Goal: Check status: Check status

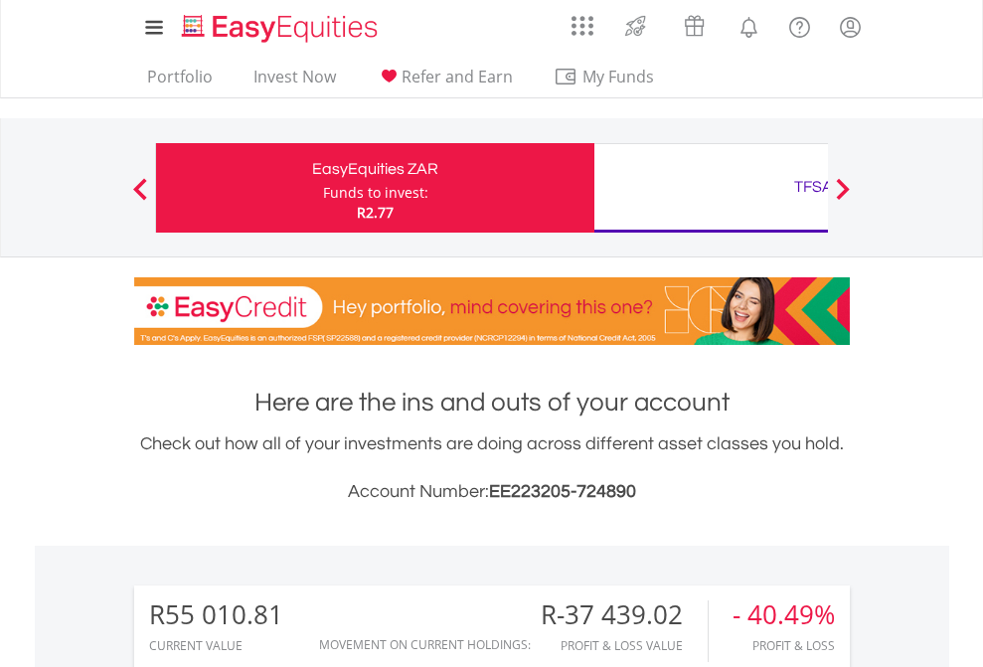
click at [323, 188] on div "Funds to invest:" at bounding box center [375, 193] width 105 height 20
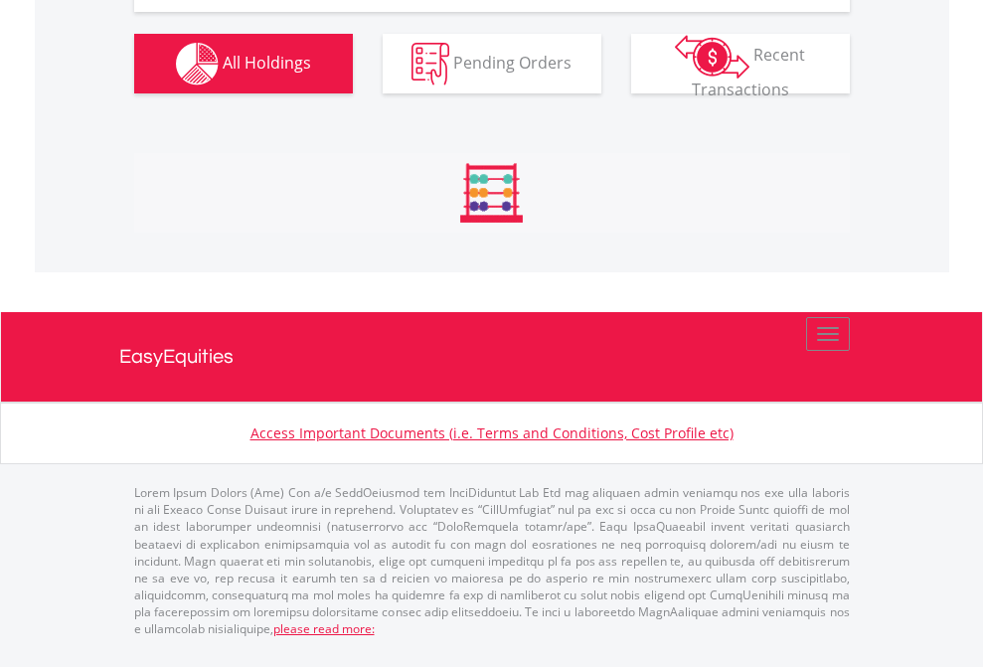
scroll to position [2290, 0]
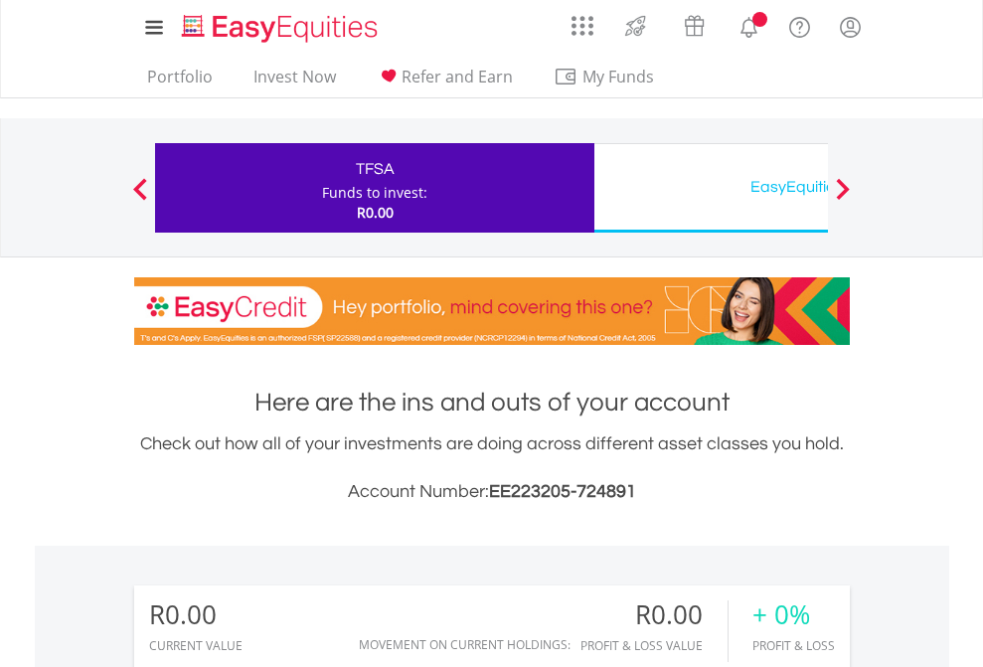
scroll to position [1477, 0]
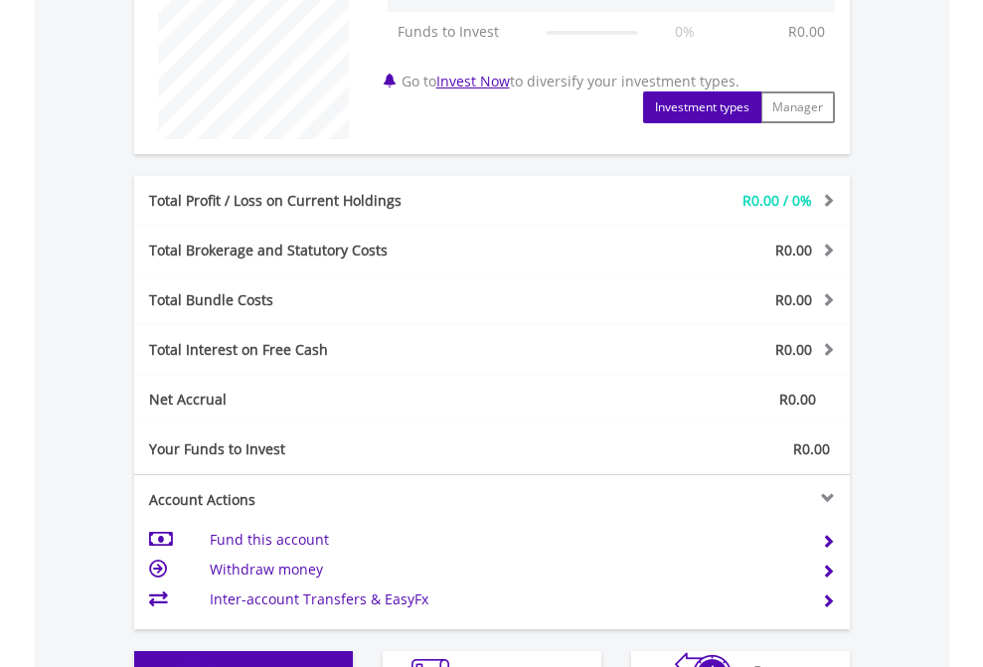
click at [223, 666] on span "All Holdings" at bounding box center [267, 679] width 88 height 22
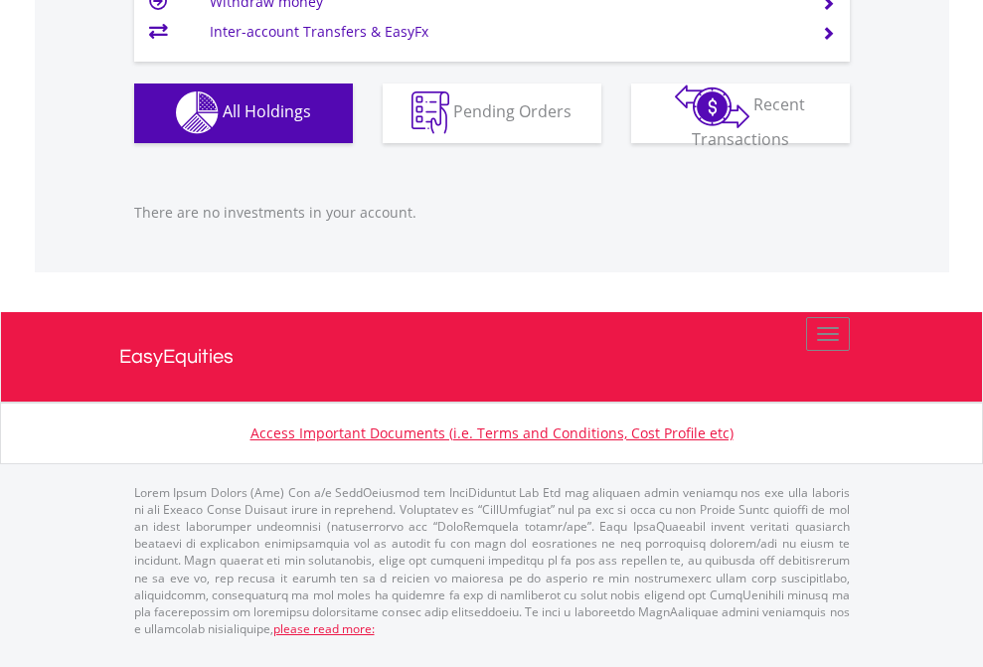
scroll to position [1968, 0]
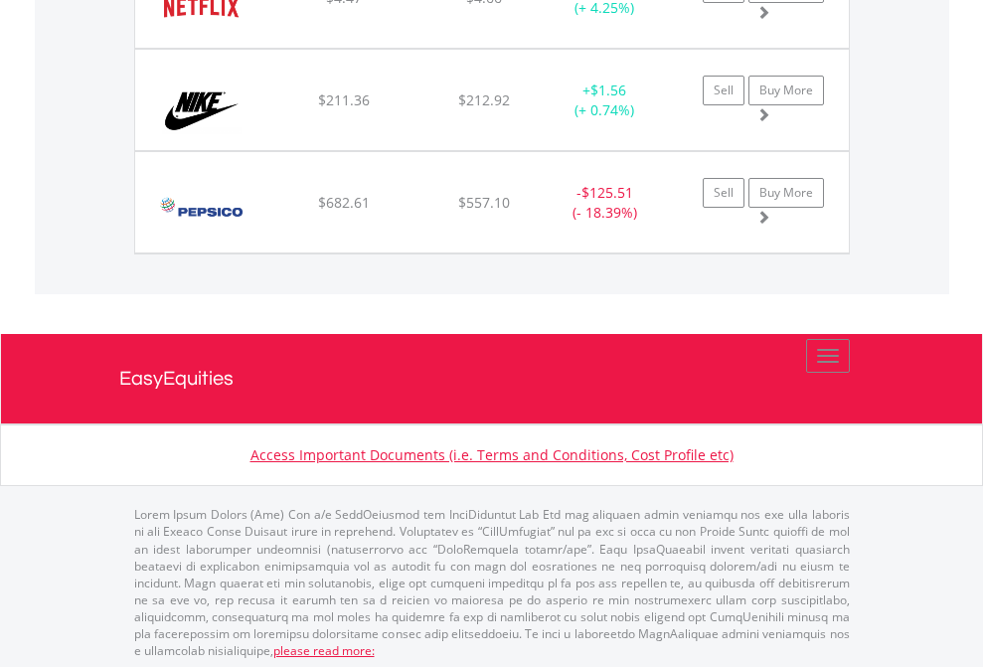
scroll to position [191, 312]
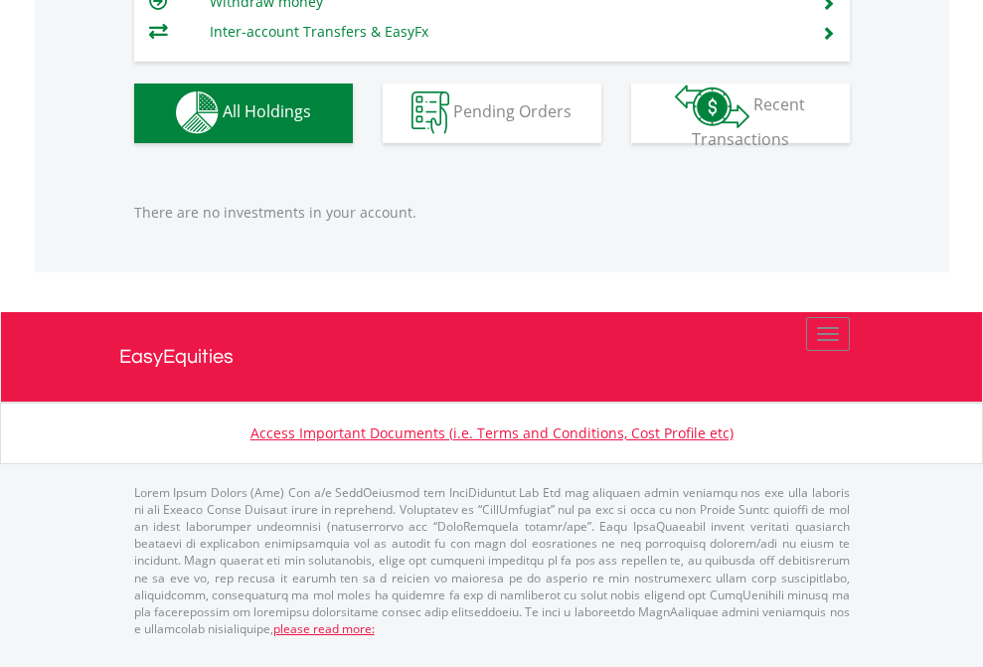
scroll to position [191, 312]
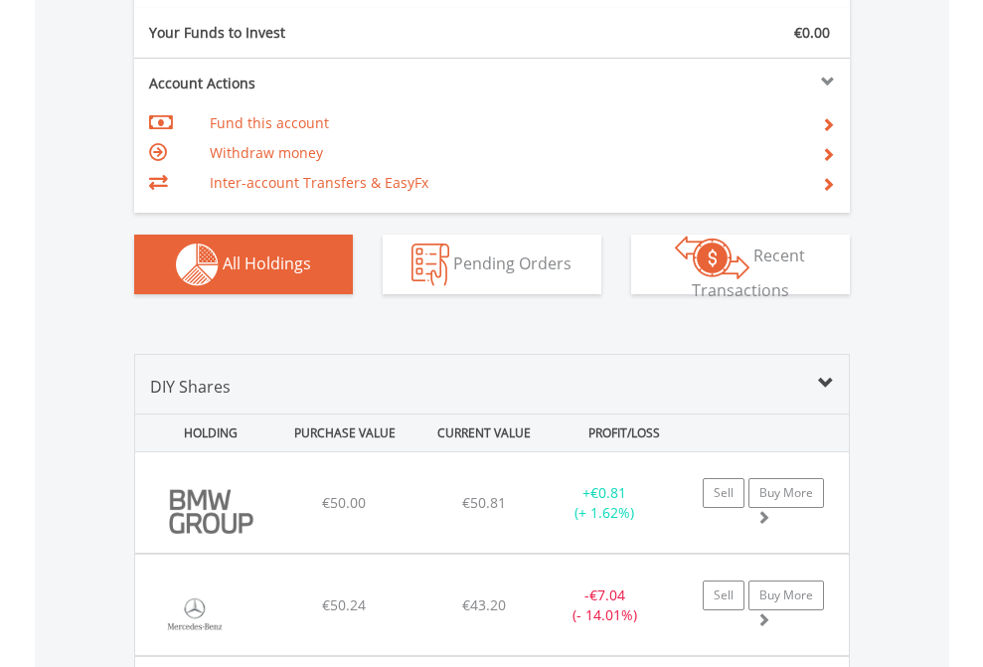
scroll to position [2210, 0]
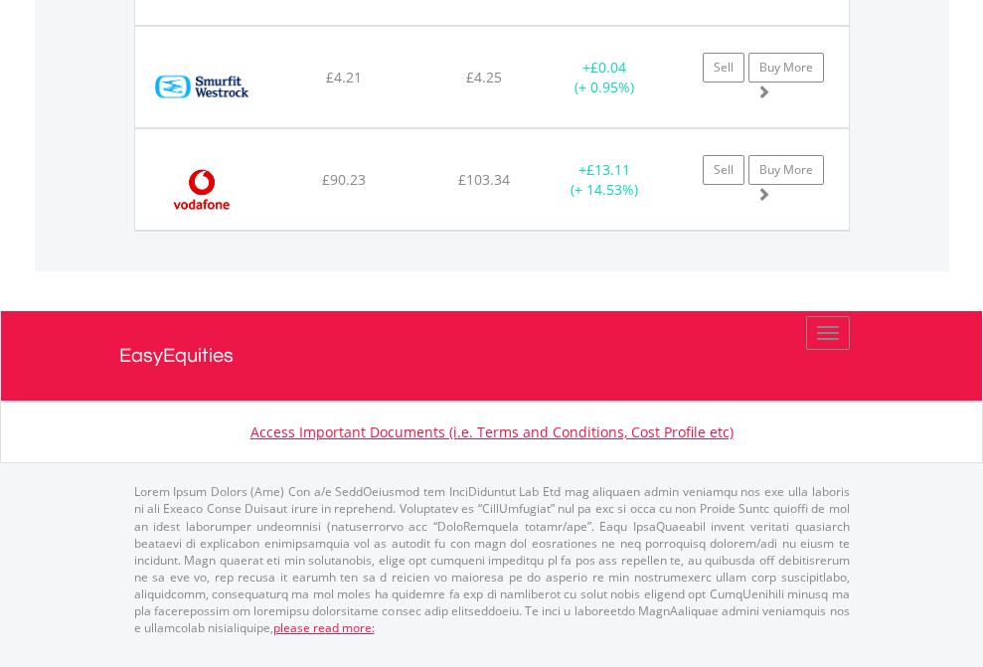
scroll to position [191, 312]
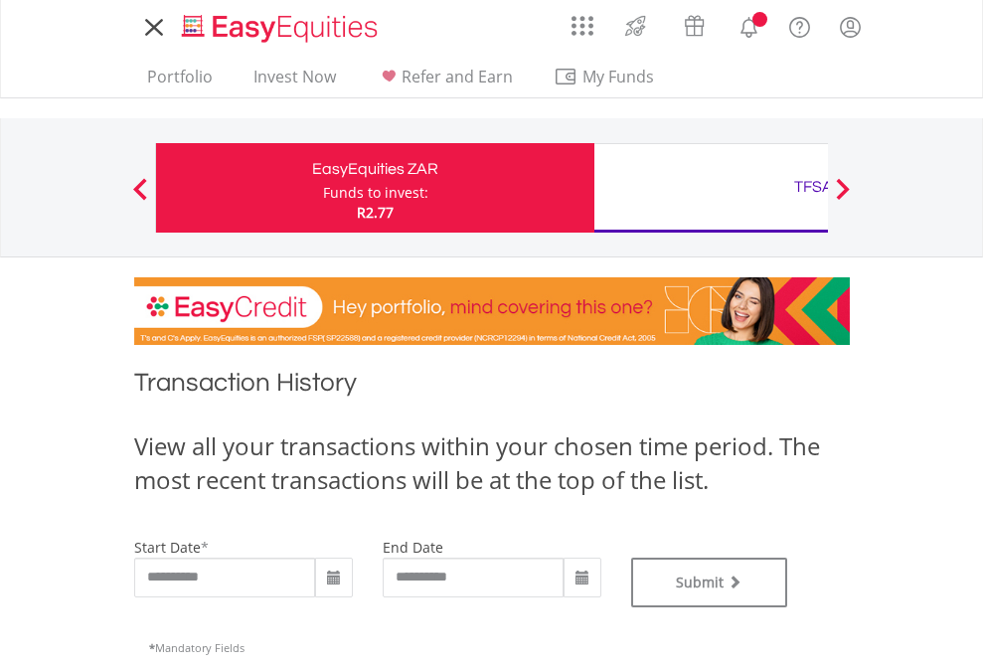
type input "**********"
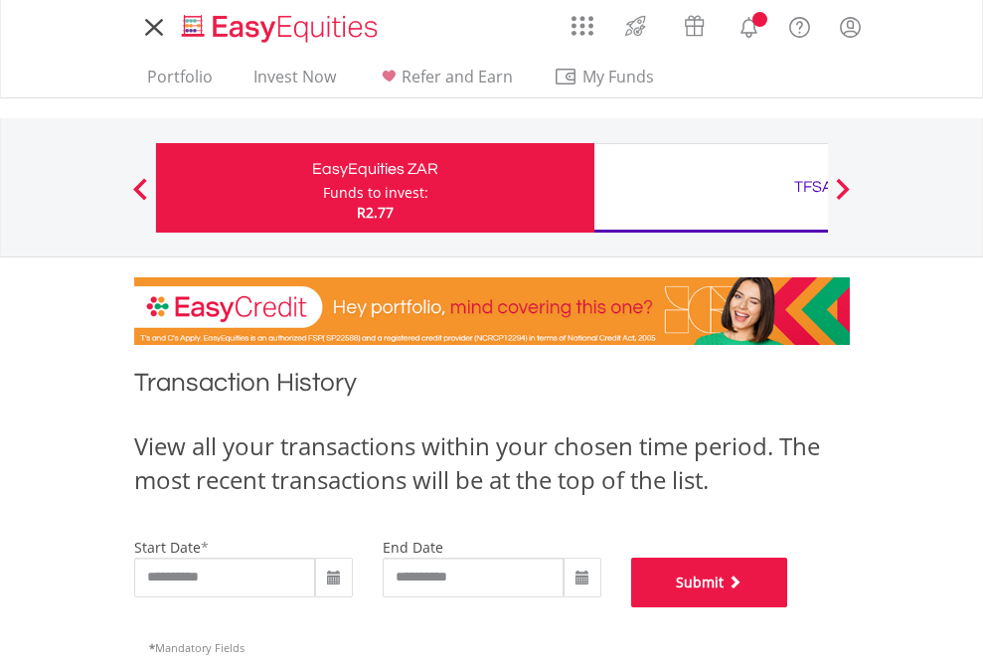
click at [788, 607] on button "Submit" at bounding box center [709, 583] width 157 height 50
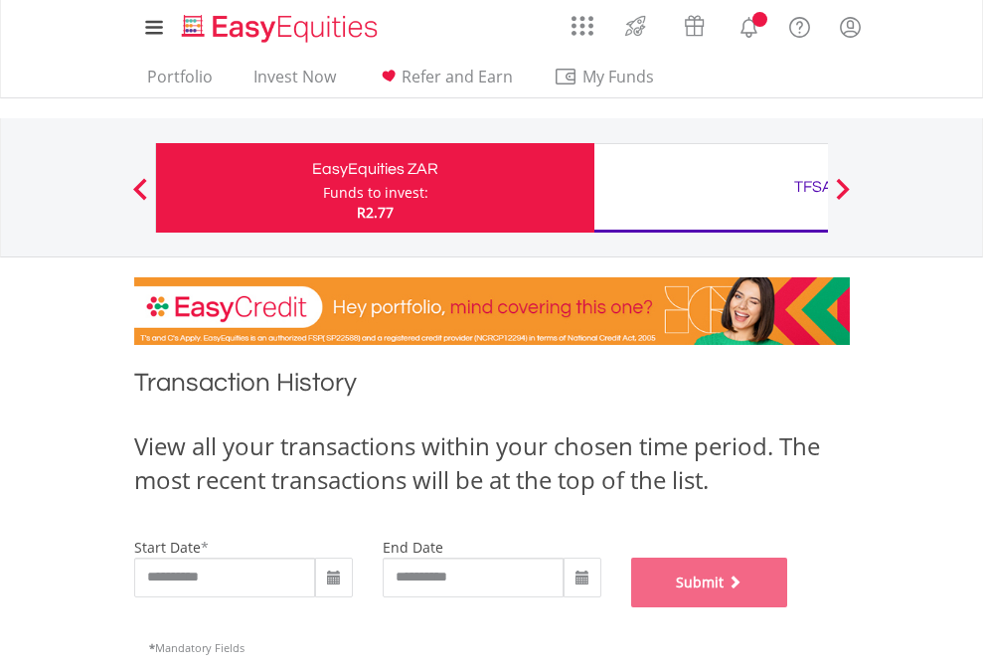
scroll to position [806, 0]
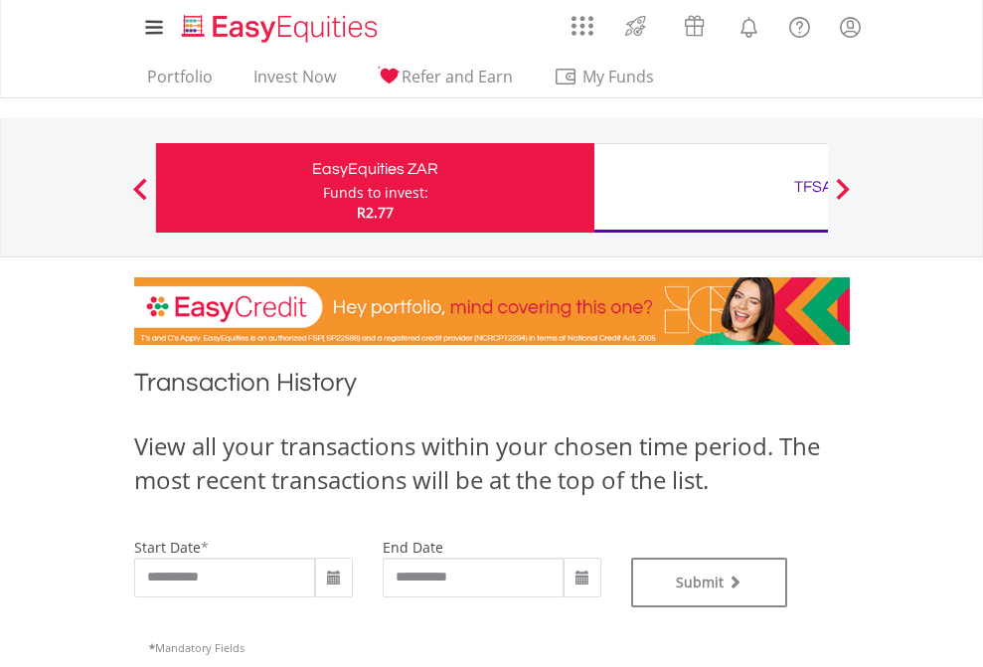
click at [711, 188] on div "TFSA" at bounding box center [813, 187] width 414 height 28
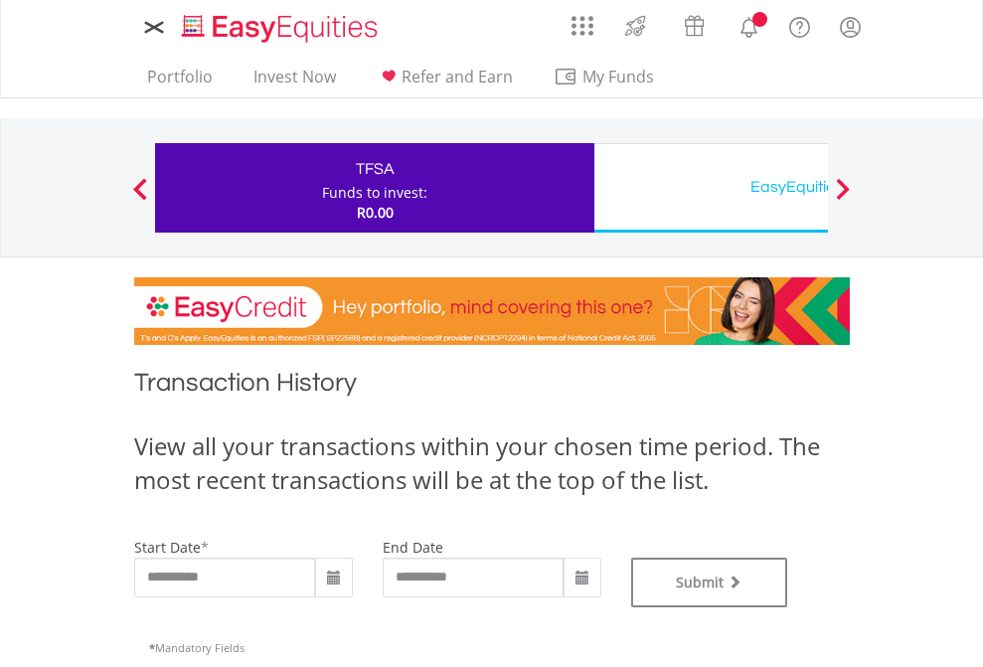
type input "**********"
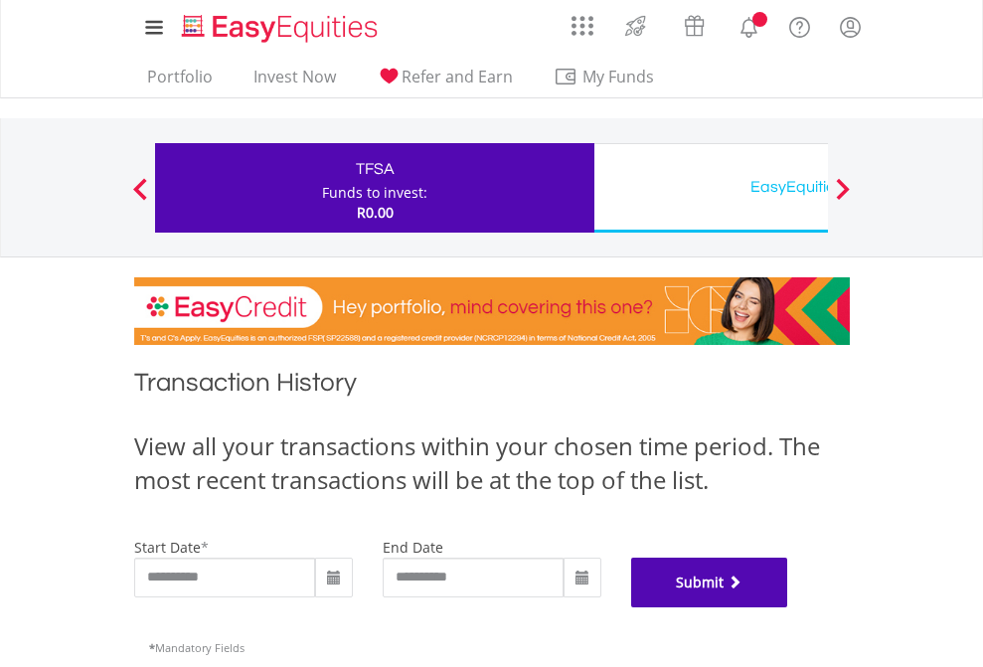
click at [788, 607] on button "Submit" at bounding box center [709, 583] width 157 height 50
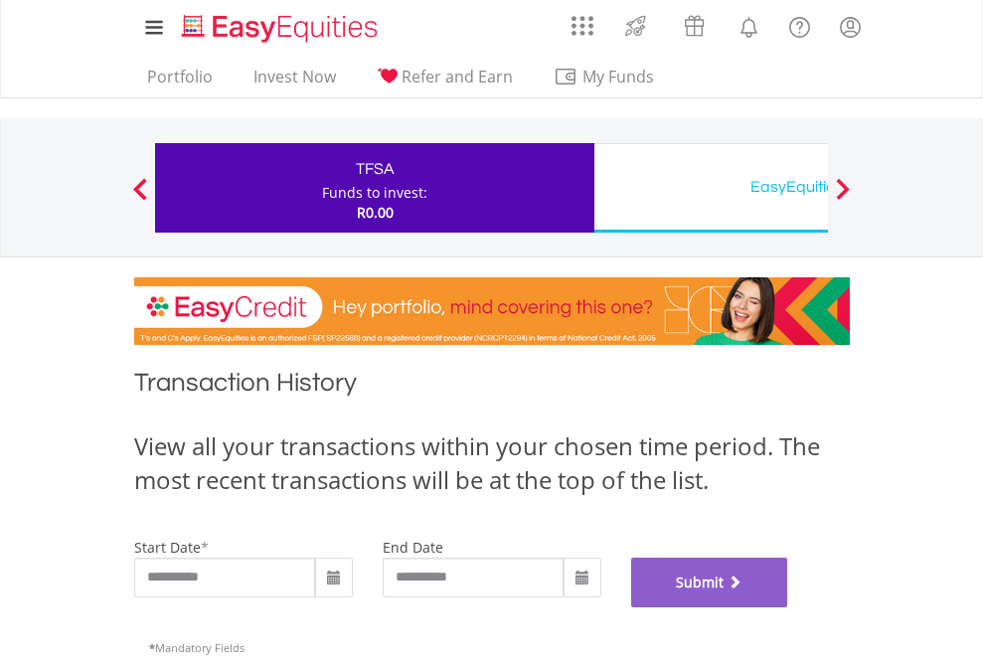
scroll to position [806, 0]
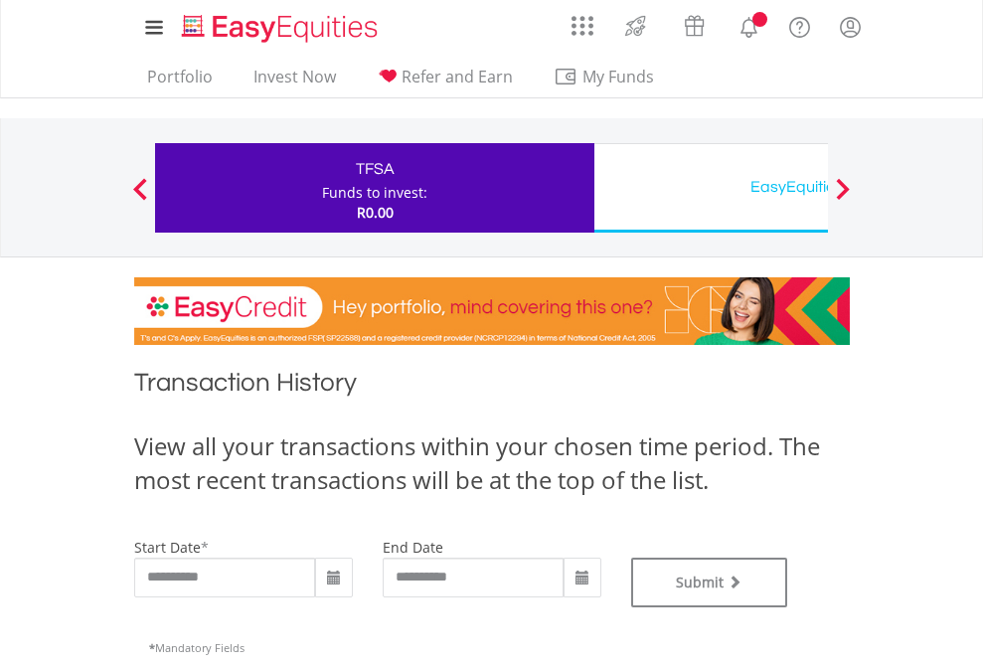
click at [711, 188] on div "EasyEquities USD" at bounding box center [813, 187] width 414 height 28
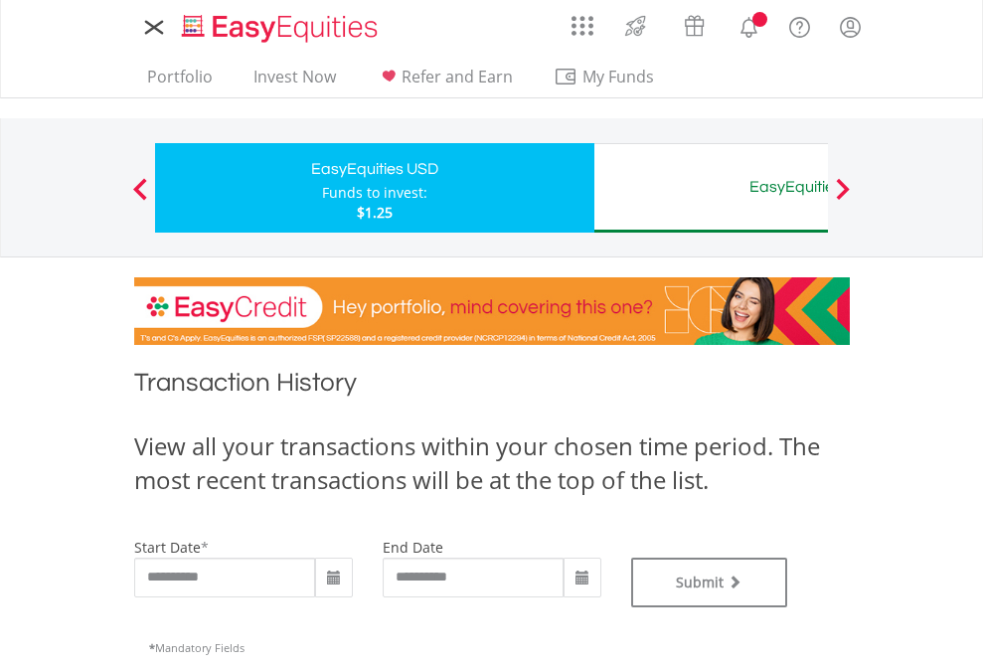
type input "**********"
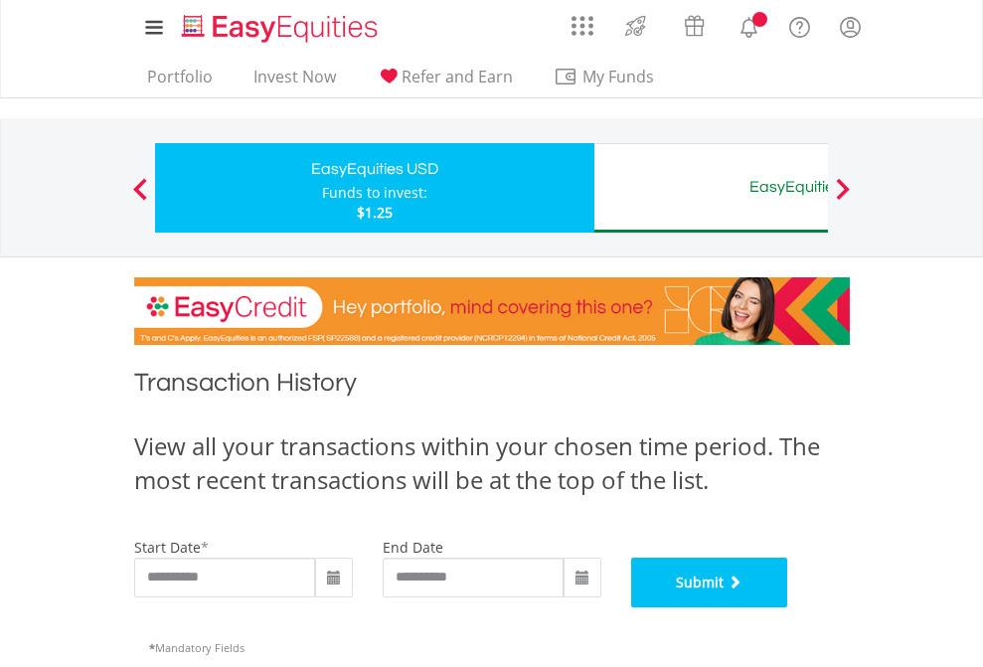
click at [788, 607] on button "Submit" at bounding box center [709, 583] width 157 height 50
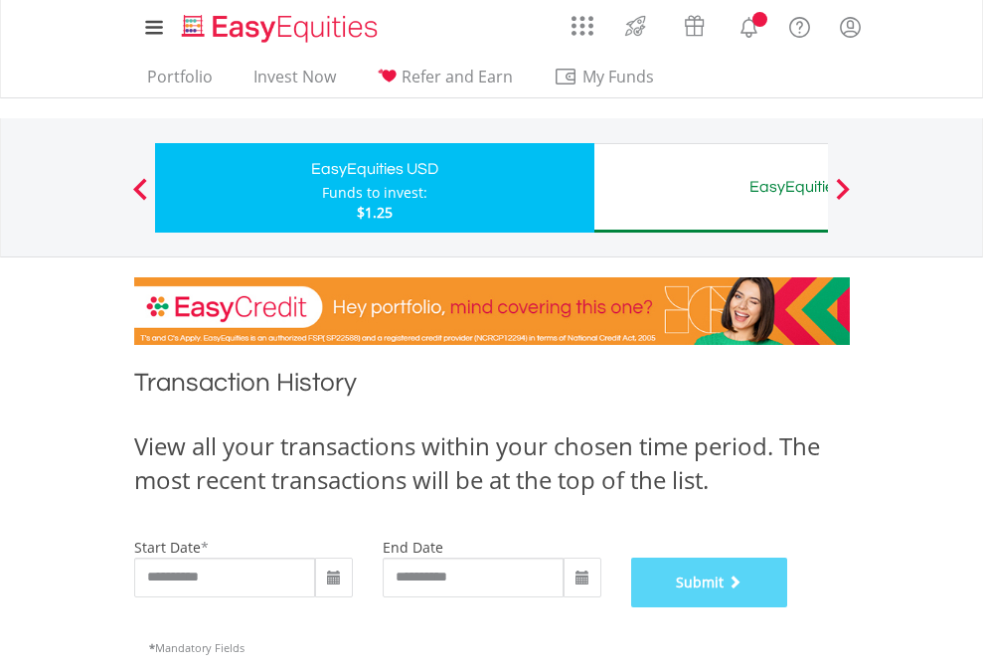
scroll to position [806, 0]
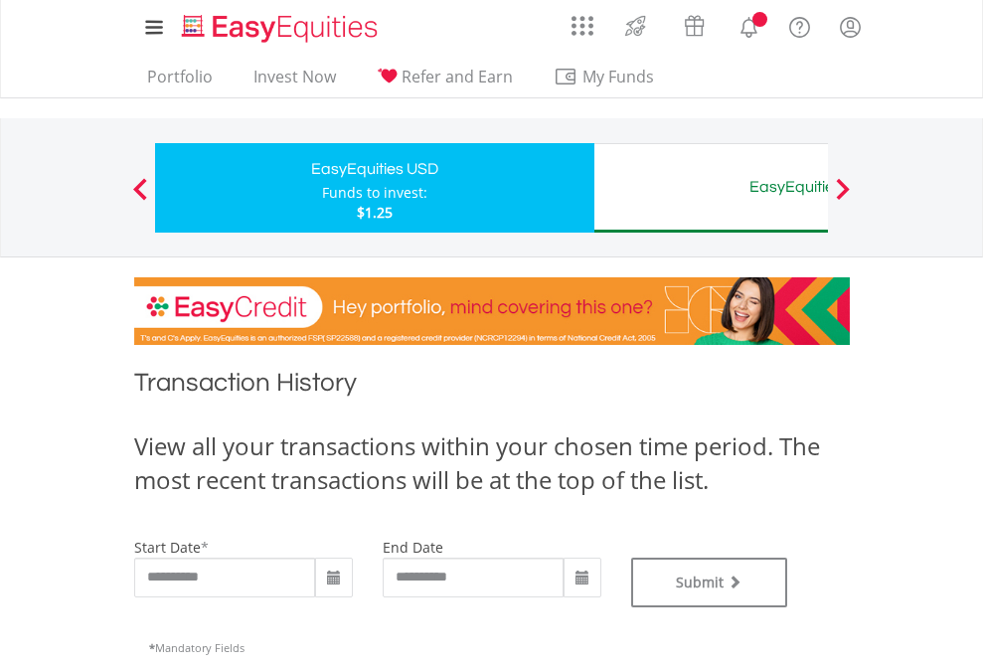
click at [711, 188] on div "EasyEquities AUD" at bounding box center [813, 187] width 414 height 28
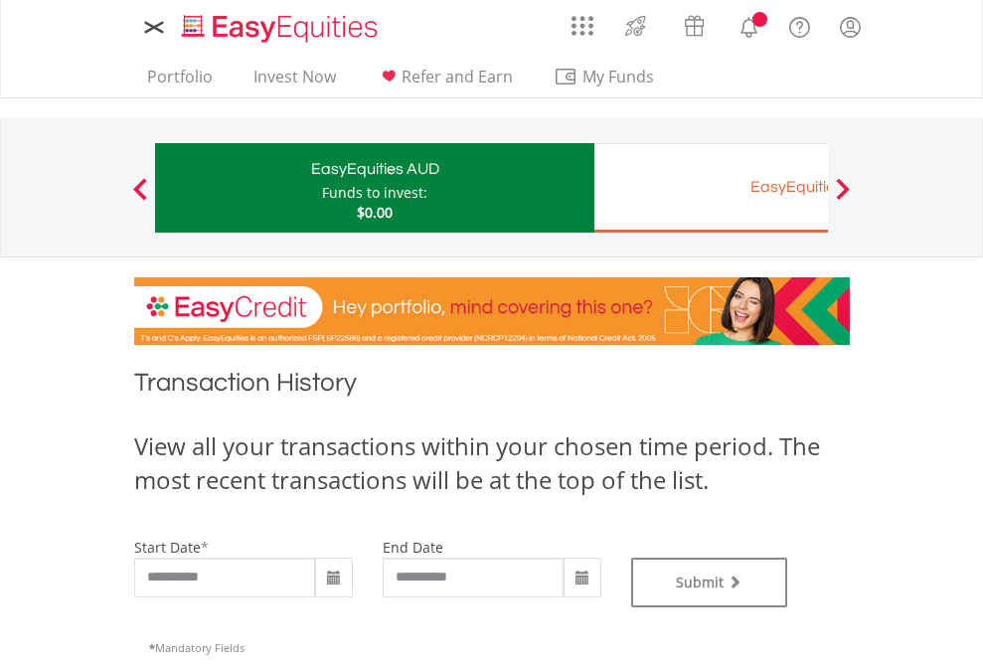
type input "**********"
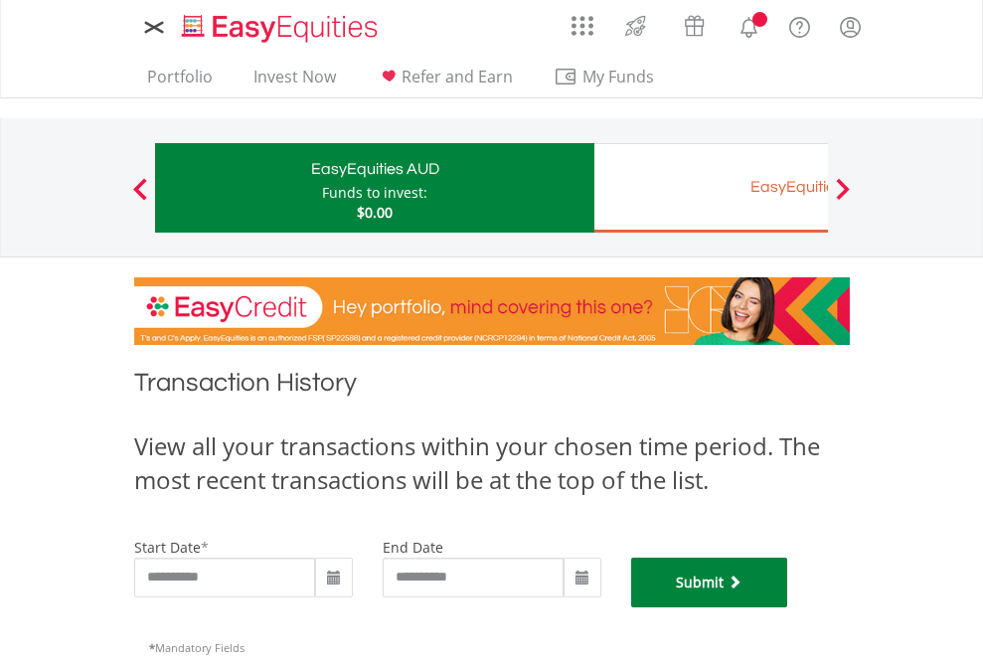
click at [788, 607] on button "Submit" at bounding box center [709, 583] width 157 height 50
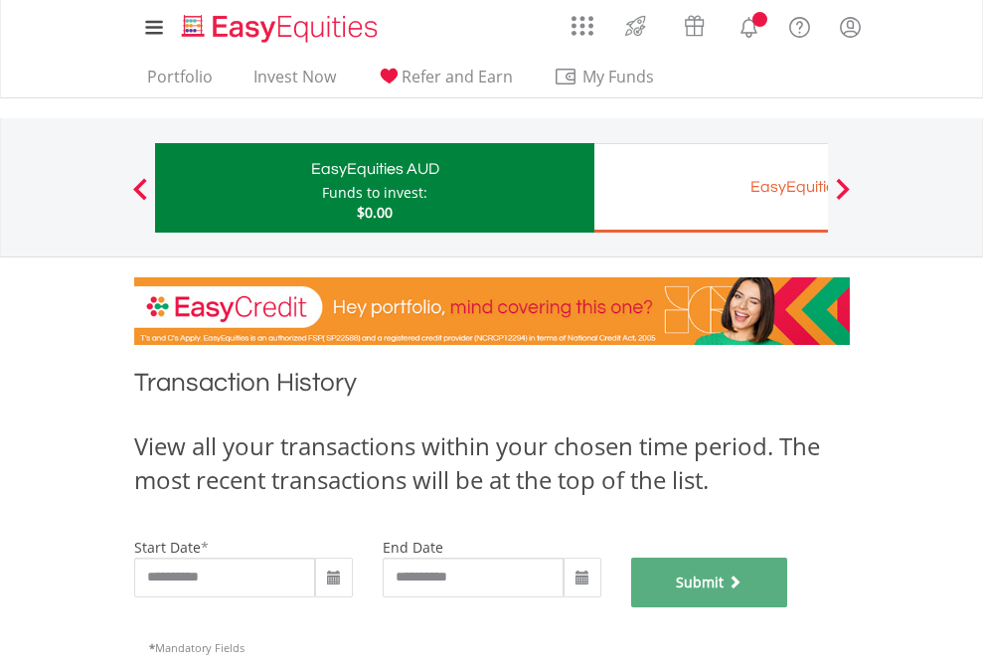
scroll to position [806, 0]
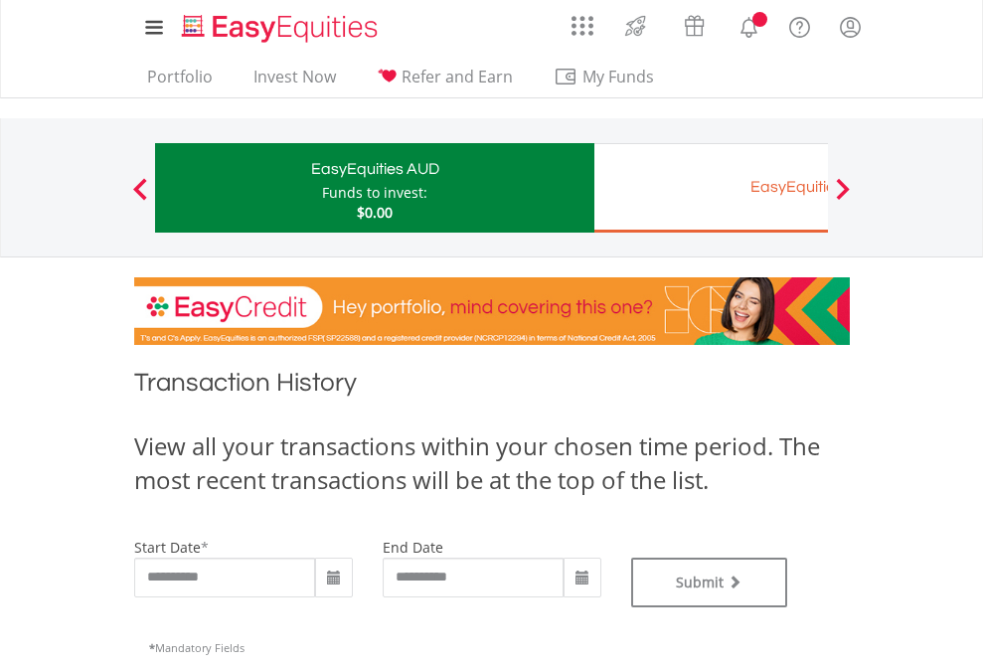
click at [711, 188] on div "EasyEquities EUR" at bounding box center [813, 187] width 414 height 28
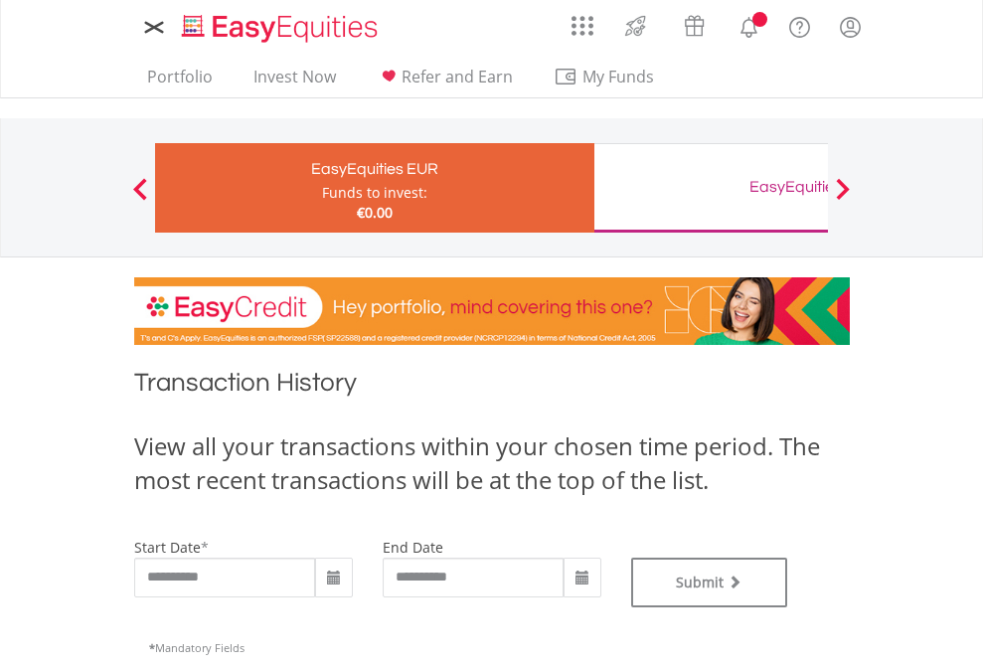
type input "**********"
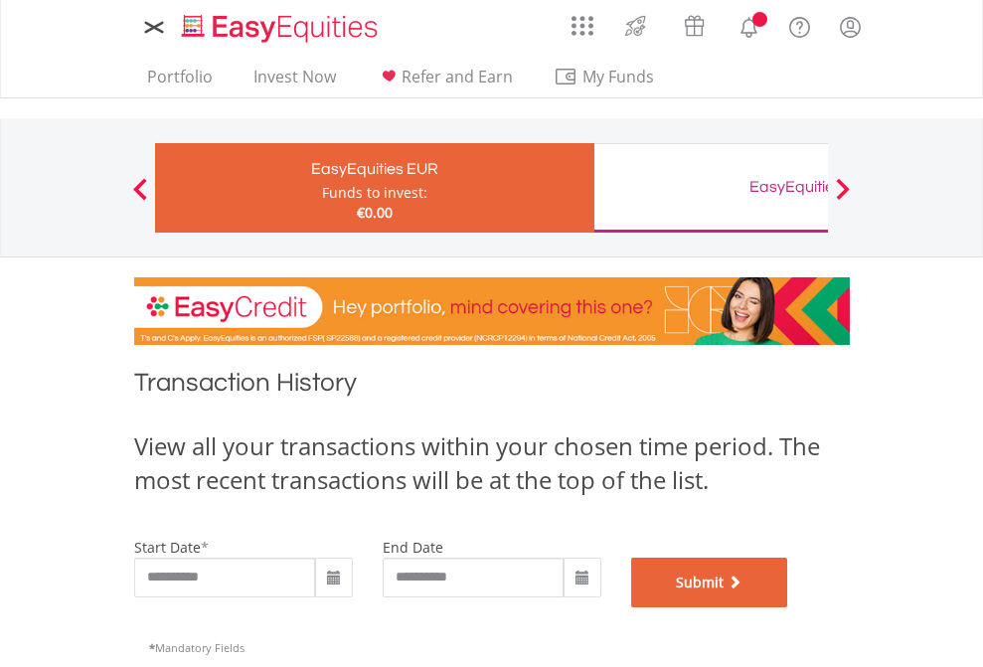
click at [788, 607] on button "Submit" at bounding box center [709, 583] width 157 height 50
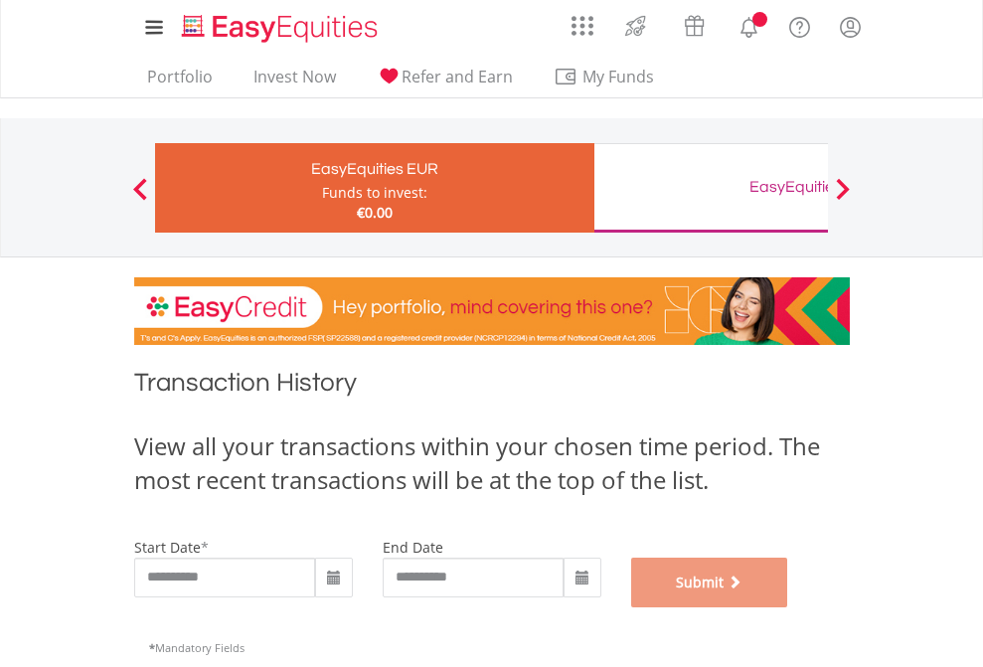
scroll to position [806, 0]
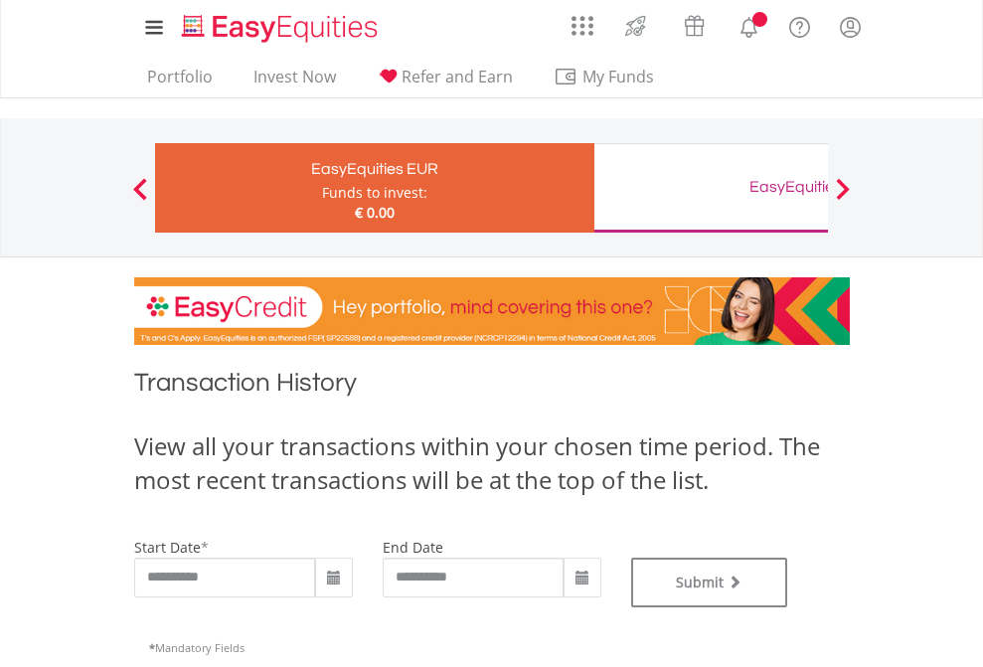
click at [711, 188] on div "EasyEquities GBP" at bounding box center [813, 187] width 414 height 28
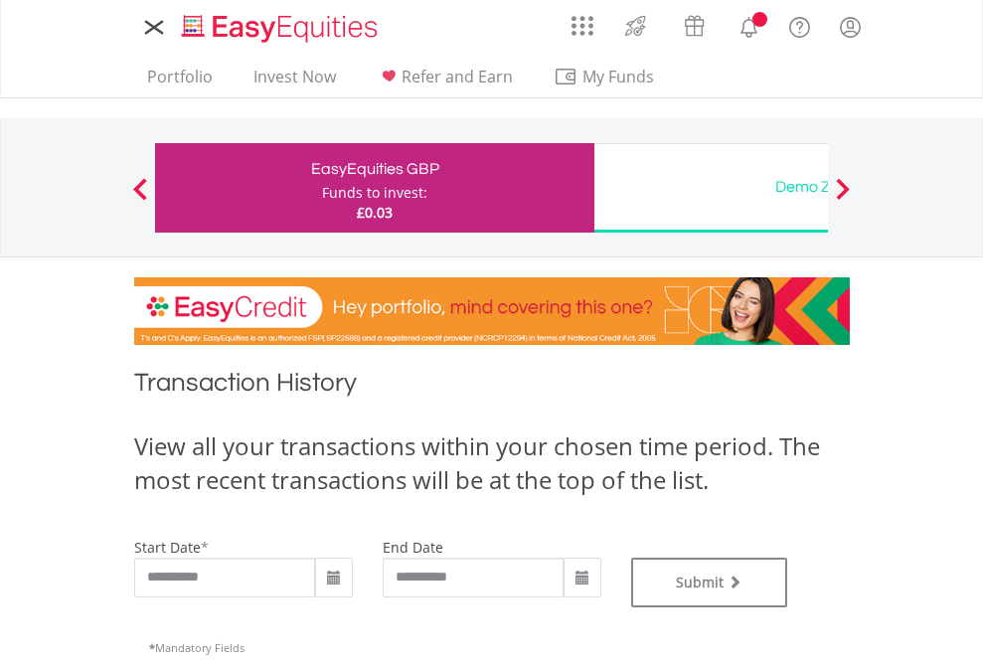
type input "**********"
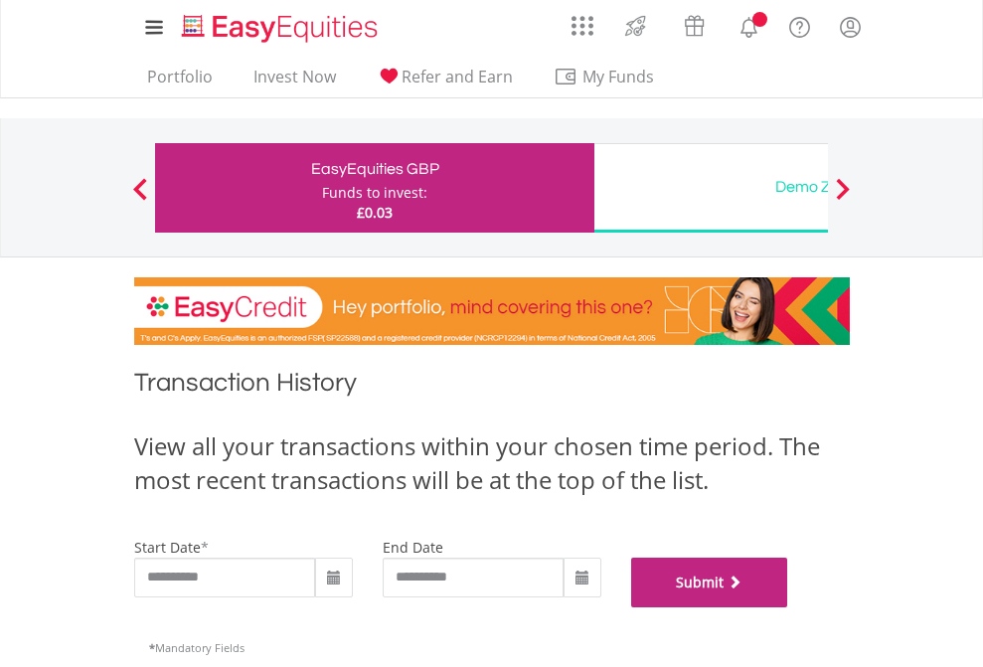
click at [788, 607] on button "Submit" at bounding box center [709, 583] width 157 height 50
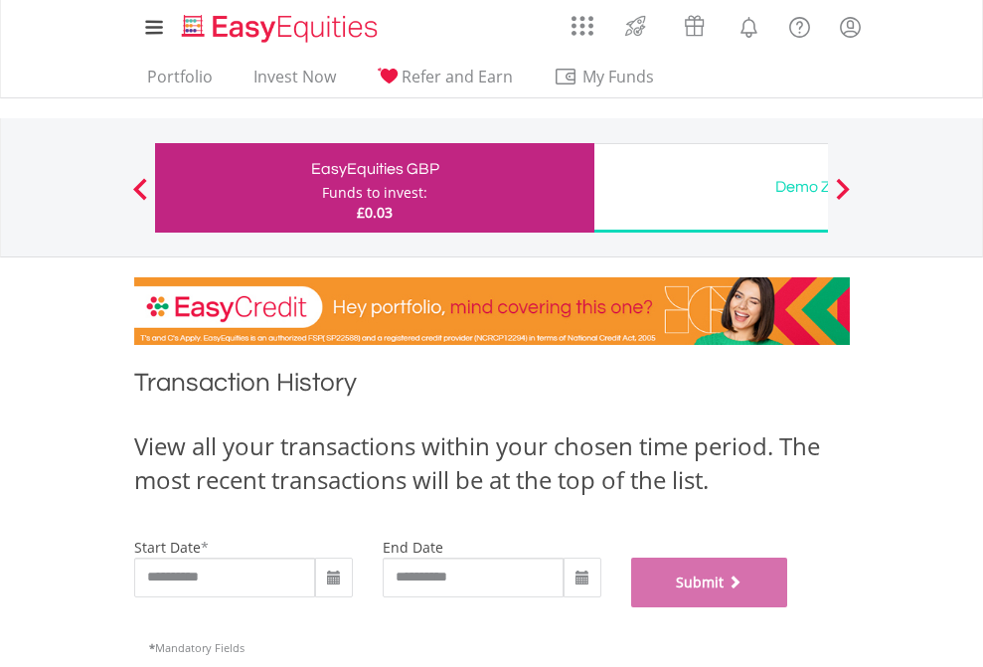
scroll to position [806, 0]
